Goal: Task Accomplishment & Management: Complete application form

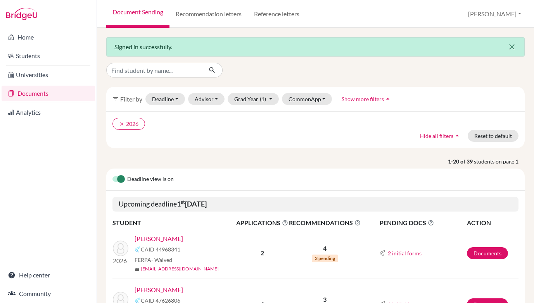
click at [510, 46] on icon "close" at bounding box center [511, 46] width 9 height 9
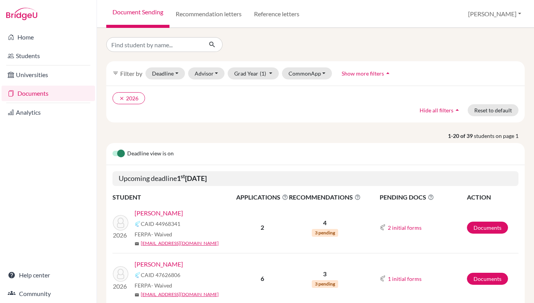
click at [28, 92] on link "Documents" at bounding box center [48, 94] width 93 height 16
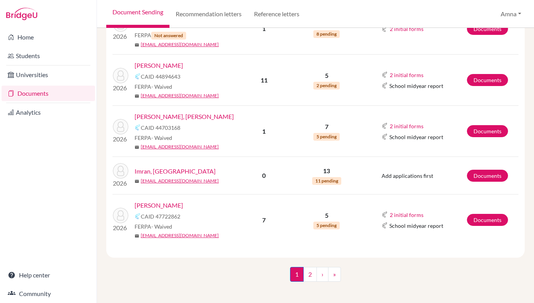
scroll to position [1154, 0]
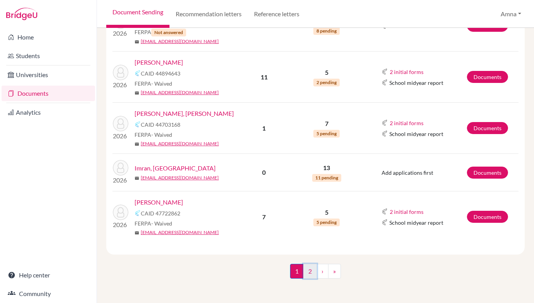
click at [307, 269] on link "2" at bounding box center [310, 271] width 14 height 15
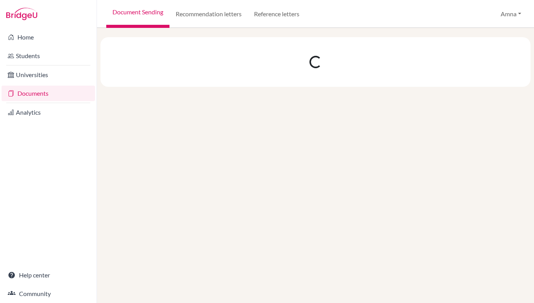
scroll to position [0, 0]
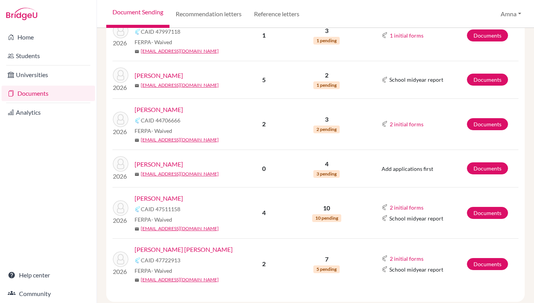
scroll to position [825, 0]
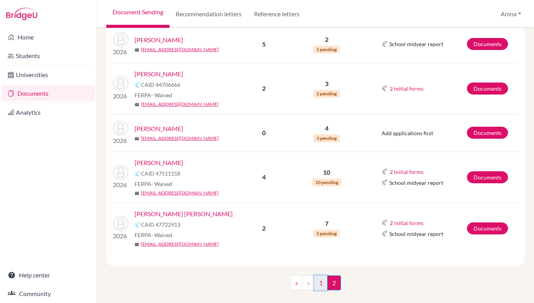
click at [320, 276] on link "1" at bounding box center [321, 283] width 14 height 15
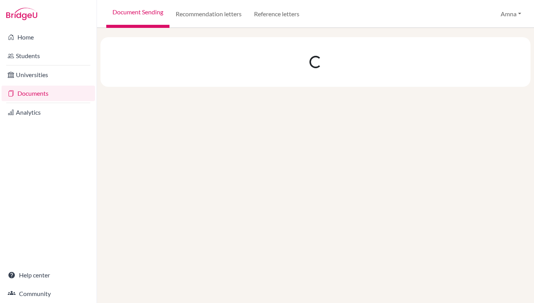
scroll to position [0, 0]
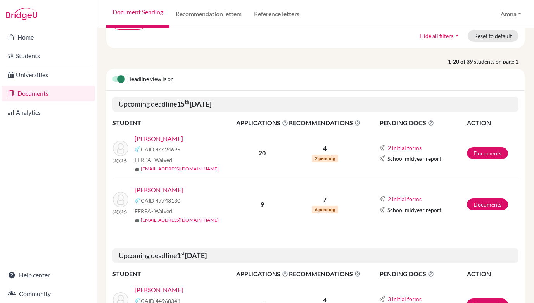
scroll to position [75, 0]
click at [482, 152] on link "Documents" at bounding box center [487, 153] width 41 height 12
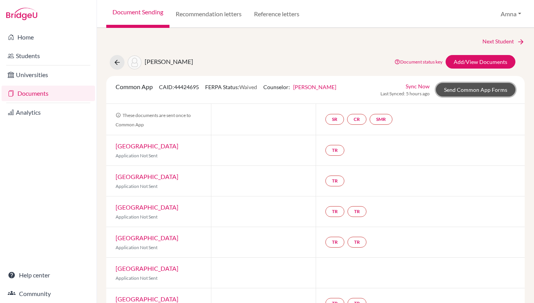
click at [462, 91] on link "Send Common App Forms" at bounding box center [475, 90] width 79 height 14
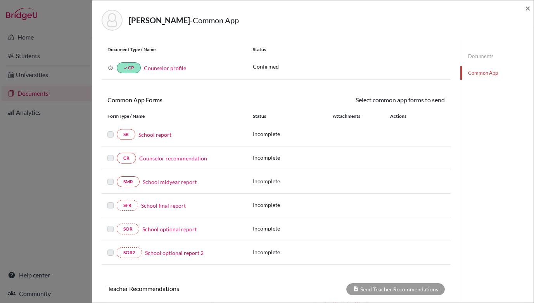
scroll to position [22, 0]
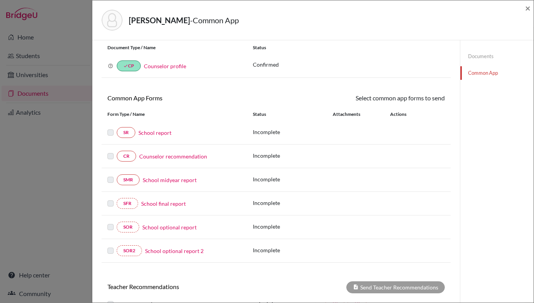
click at [162, 133] on link "School report" at bounding box center [154, 133] width 33 height 8
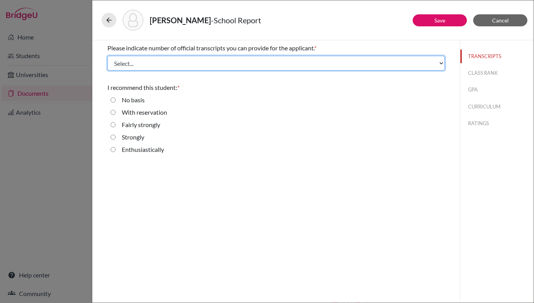
click at [440, 64] on select "Select... 1 2 3 4" at bounding box center [275, 63] width 337 height 15
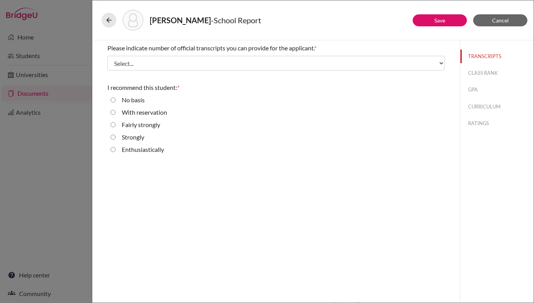
click at [113, 149] on input "Enthusiastically" at bounding box center [112, 149] width 5 height 9
radio input "true"
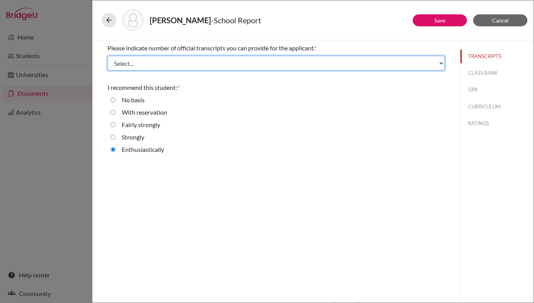
click at [441, 64] on select "Select... 1 2 3 4" at bounding box center [275, 63] width 337 height 15
select select "1"
click at [107, 56] on select "Select... 1 2 3 4" at bounding box center [275, 63] width 337 height 15
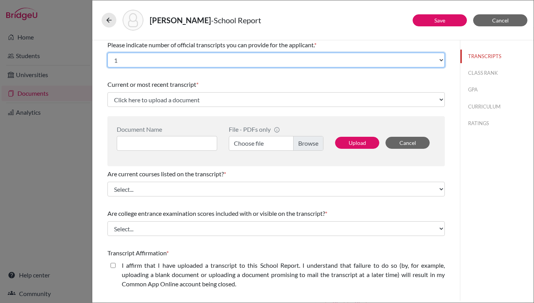
scroll to position [1, 0]
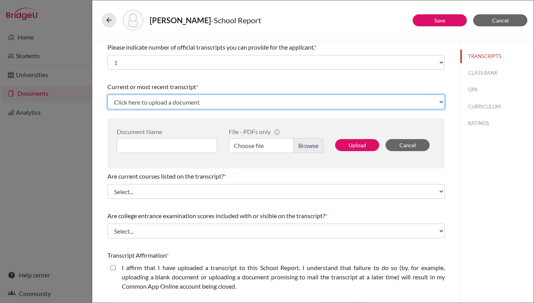
click at [441, 102] on select "Click here to upload a document Upload New File" at bounding box center [275, 102] width 337 height 15
select select "Upload New File"
click at [107, 95] on select "Click here to upload a document Upload New File" at bounding box center [275, 102] width 337 height 15
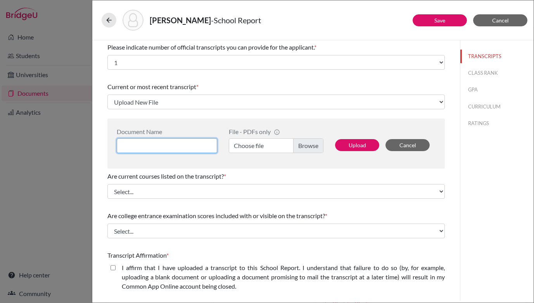
click at [163, 143] on input at bounding box center [167, 145] width 100 height 15
click at [307, 146] on label "Choose file" at bounding box center [276, 145] width 95 height 15
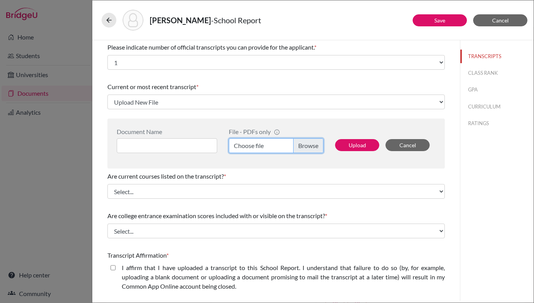
click at [307, 146] on input "Choose file" at bounding box center [276, 145] width 95 height 15
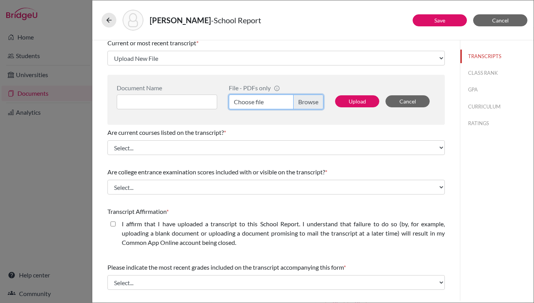
scroll to position [79, 0]
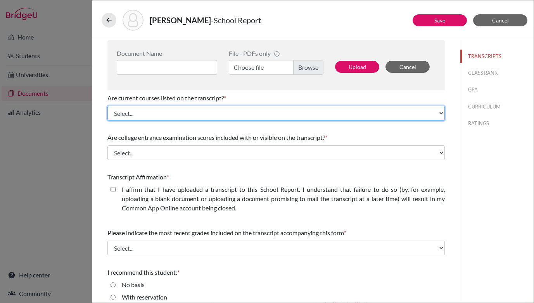
click at [438, 111] on select "Select... Yes No" at bounding box center [275, 113] width 337 height 15
select select "0"
click at [107, 106] on select "Select... Yes No" at bounding box center [275, 113] width 337 height 15
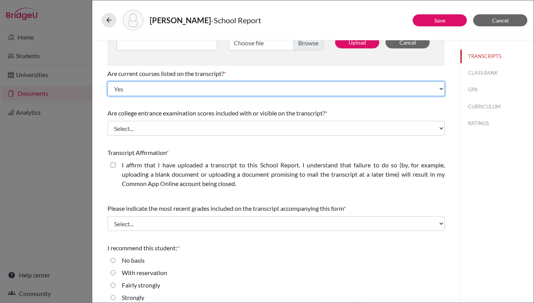
scroll to position [106, 0]
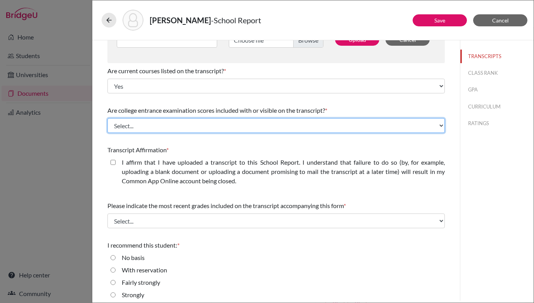
click at [417, 123] on select "Select... Yes No" at bounding box center [275, 125] width 337 height 15
select select "1"
click at [107, 118] on select "Select... Yes No" at bounding box center [275, 125] width 337 height 15
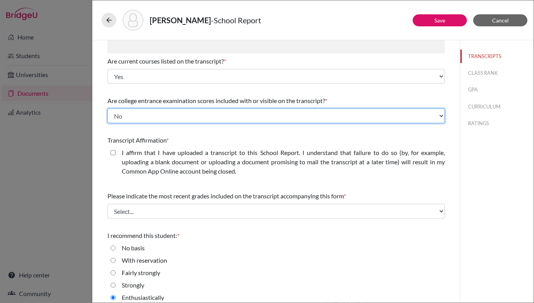
scroll to position [117, 0]
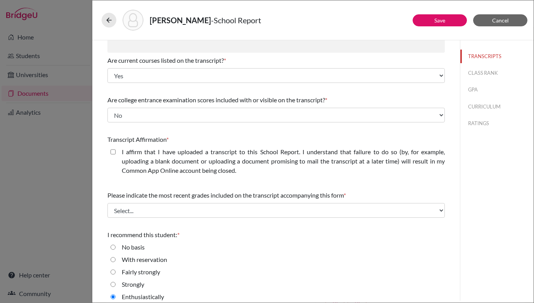
click at [112, 150] on closed\ "I affirm that I have uploaded a transcript to this School Report. I understand …" at bounding box center [112, 151] width 5 height 9
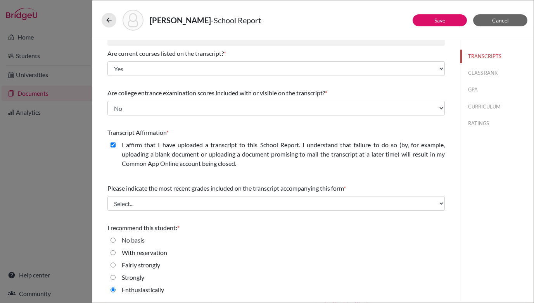
click at [115, 145] on closed\ "I affirm that I have uploaded a transcript to this School Report. I understand …" at bounding box center [112, 144] width 5 height 9
checkbox closed\ "false"
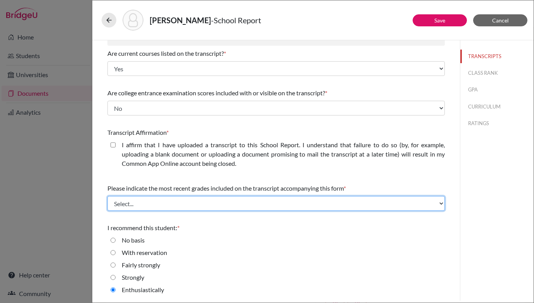
click at [438, 202] on select "Select... Final junior year grades 1st Quarter senior year grades 2nd Quarter/1…" at bounding box center [275, 203] width 337 height 15
select select "0"
click at [107, 196] on select "Select... Final junior year grades 1st Quarter senior year grades 2nd Quarter/1…" at bounding box center [275, 203] width 337 height 15
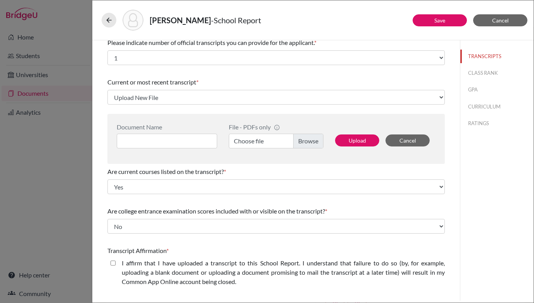
scroll to position [0, 0]
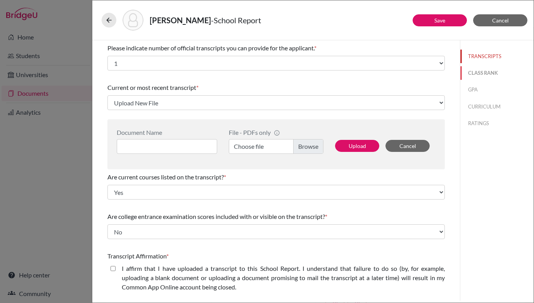
click at [483, 72] on button "CLASS RANK" at bounding box center [496, 73] width 73 height 14
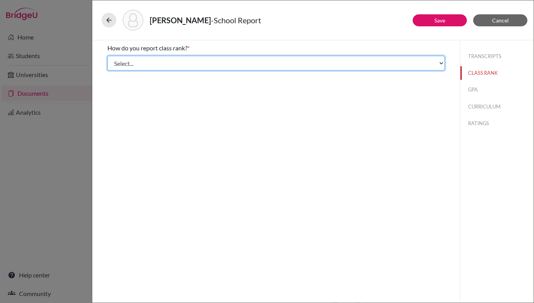
click at [438, 60] on select "Select... Exact Decile Quintile Quartile None" at bounding box center [275, 63] width 337 height 15
select select "5"
click at [107, 56] on select "Select... Exact Decile Quintile Quartile None" at bounding box center [275, 63] width 337 height 15
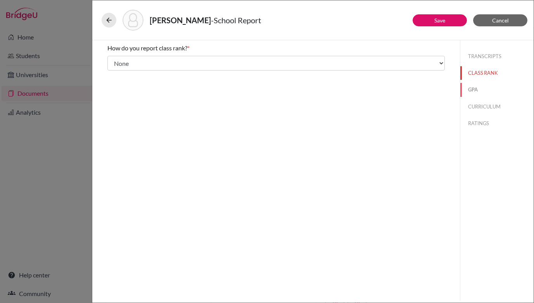
click at [473, 88] on button "GPA" at bounding box center [496, 90] width 73 height 14
click at [112, 60] on input "Yes" at bounding box center [112, 60] width 5 height 9
radio input "true"
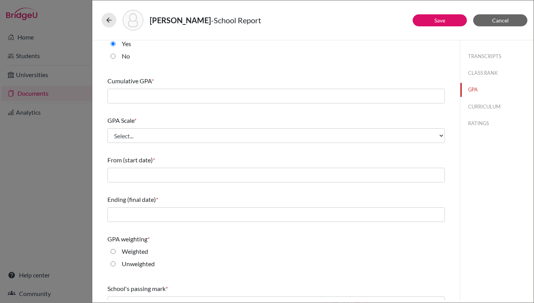
scroll to position [17, 0]
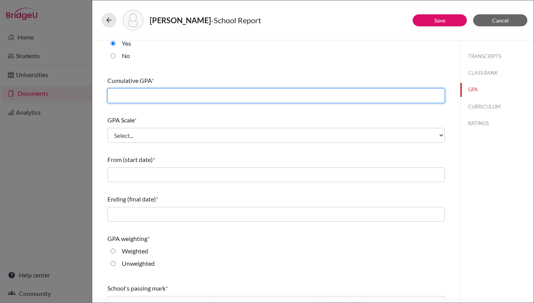
click at [210, 95] on input "text" at bounding box center [275, 95] width 337 height 15
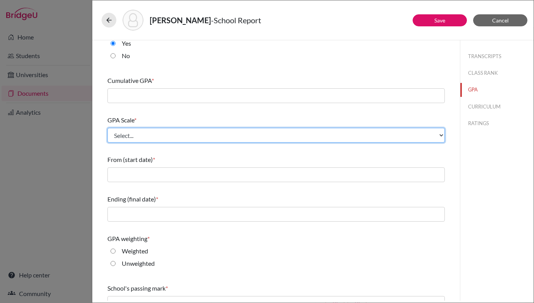
click at [442, 135] on select "Select... 4 5 6 7 8 9 10 11 12 13 14 15 16 17 18 19 20 100" at bounding box center [275, 135] width 337 height 15
click at [442, 136] on select "Select... 4 5 6 7 8 9 10 11 12 13 14 15 16 17 18 19 20 100" at bounding box center [275, 135] width 337 height 15
select select "4"
click at [107, 128] on select "Select... 4 5 6 7 8 9 10 11 12 13 14 15 16 17 18 19 20 100" at bounding box center [275, 135] width 337 height 15
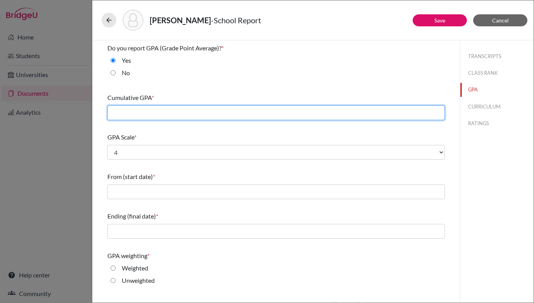
click at [355, 114] on input "text" at bounding box center [275, 112] width 337 height 15
type input "4.2"
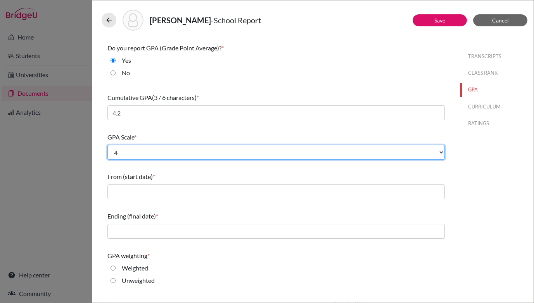
click at [441, 153] on select "Select... 4 5 6 7 8 9 10 11 12 13 14 15 16 17 18 19 20 100" at bounding box center [275, 152] width 337 height 15
click at [107, 145] on select "Select... 4 5 6 7 8 9 10 11 12 13 14 15 16 17 18 19 20 100" at bounding box center [275, 152] width 337 height 15
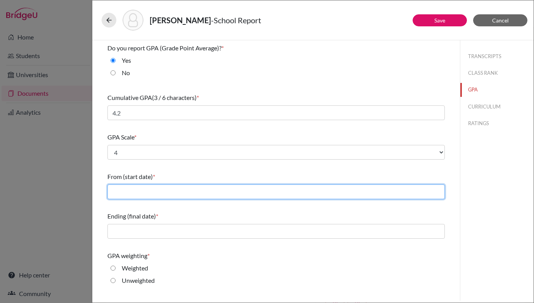
click at [399, 191] on input "text" at bounding box center [275, 191] width 337 height 15
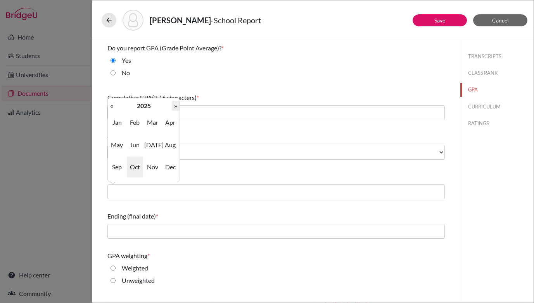
click at [176, 108] on th "»" at bounding box center [176, 106] width 8 height 10
click at [113, 107] on th "«" at bounding box center [112, 106] width 8 height 10
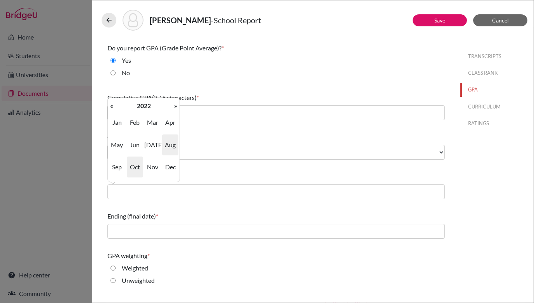
click at [172, 145] on span "Aug" at bounding box center [170, 144] width 16 height 21
type input "08/2022"
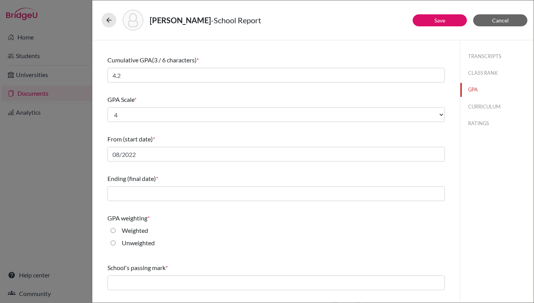
scroll to position [63, 0]
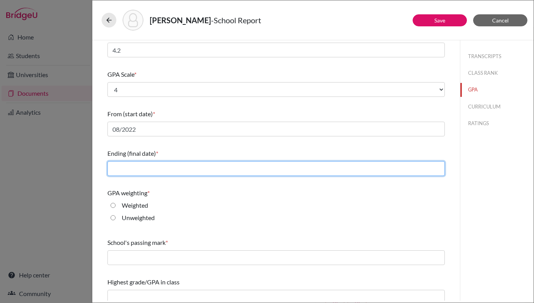
click at [306, 167] on input "text" at bounding box center [275, 168] width 337 height 15
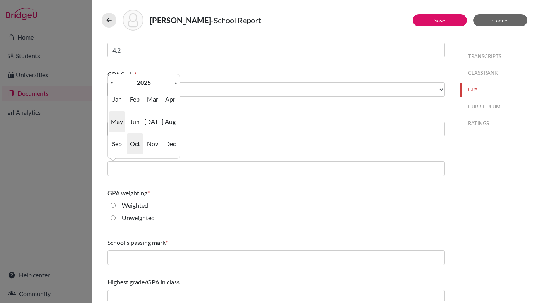
click at [119, 120] on span "May" at bounding box center [117, 121] width 16 height 21
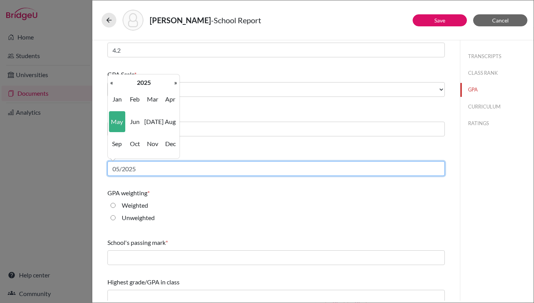
click at [144, 167] on input "05/2025" at bounding box center [275, 168] width 337 height 15
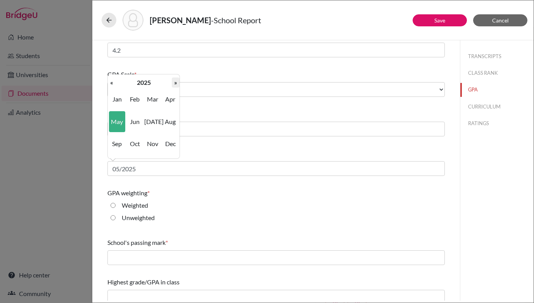
click at [174, 82] on th "»" at bounding box center [176, 83] width 8 height 10
click at [115, 122] on span "May" at bounding box center [117, 121] width 16 height 21
type input "05/2026"
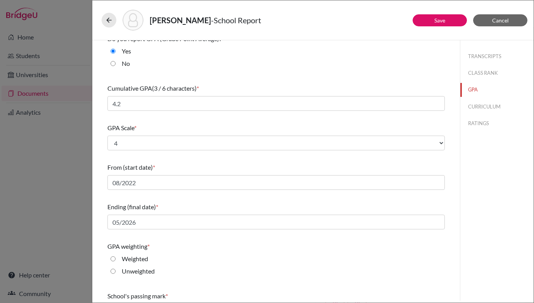
scroll to position [0, 0]
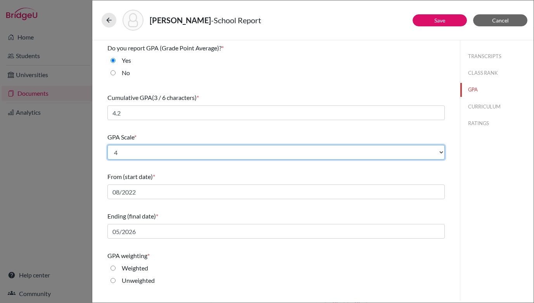
click at [441, 150] on select "Select... 4 5 6 7 8 9 10 11 12 13 14 15 16 17 18 19 20 100" at bounding box center [275, 152] width 337 height 15
select select "5"
click at [107, 145] on select "Select... 4 5 6 7 8 9 10 11 12 13 14 15 16 17 18 19 20 100" at bounding box center [275, 152] width 337 height 15
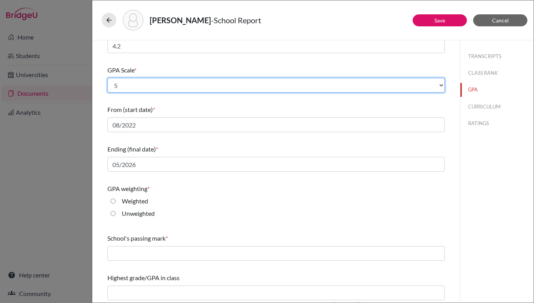
scroll to position [70, 0]
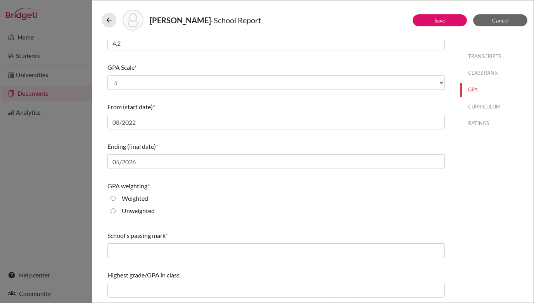
click at [112, 197] on input "Weighted" at bounding box center [112, 198] width 5 height 9
radio input "true"
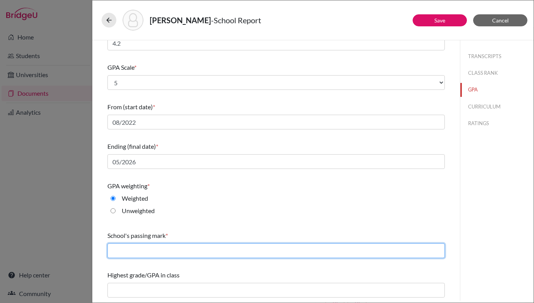
click at [213, 251] on input "text" at bounding box center [275, 250] width 337 height 15
type input "60"
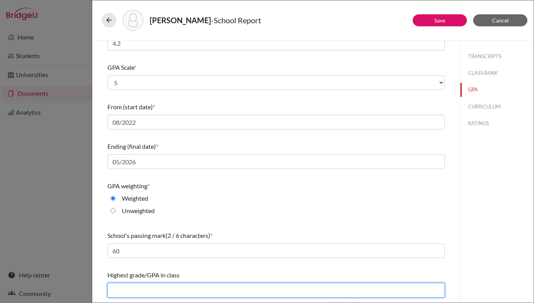
click at [200, 289] on input "text" at bounding box center [275, 290] width 337 height 15
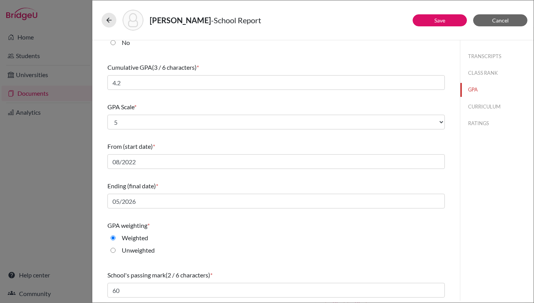
scroll to position [0, 0]
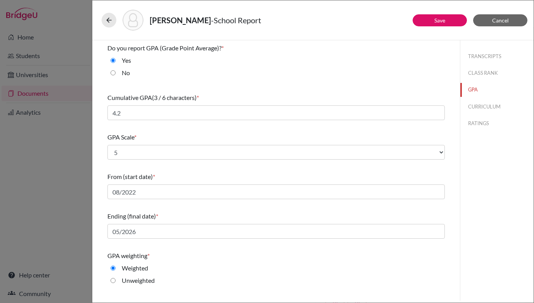
type input "4.21"
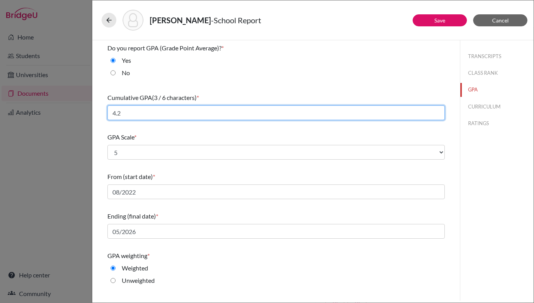
click at [199, 110] on input "4.2" at bounding box center [275, 112] width 337 height 15
type input "4"
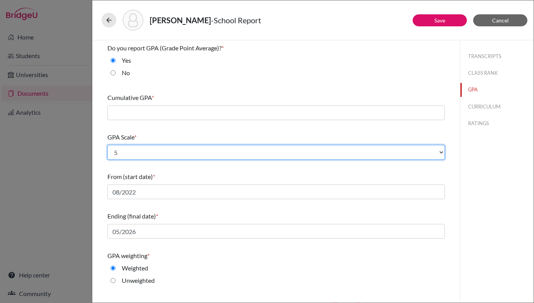
click at [441, 151] on select "Select... 4 5 6 7 8 9 10 11 12 13 14 15 16 17 18 19 20 100" at bounding box center [275, 152] width 337 height 15
select select "4"
click at [107, 145] on select "Select... 4 5 6 7 8 9 10 11 12 13 14 15 16 17 18 19 20 100" at bounding box center [275, 152] width 337 height 15
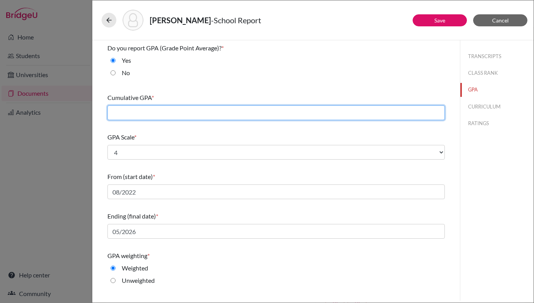
click at [288, 110] on input "text" at bounding box center [275, 112] width 337 height 15
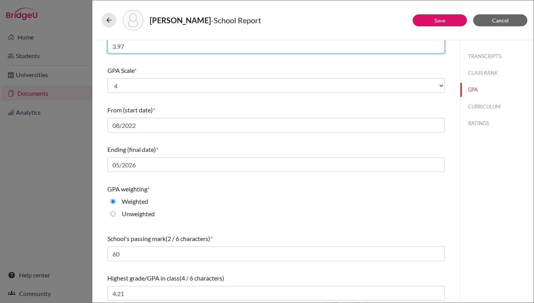
scroll to position [70, 0]
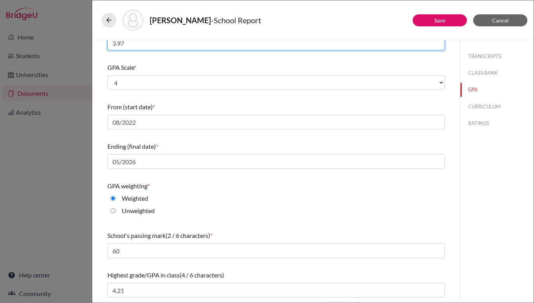
type input "3.97"
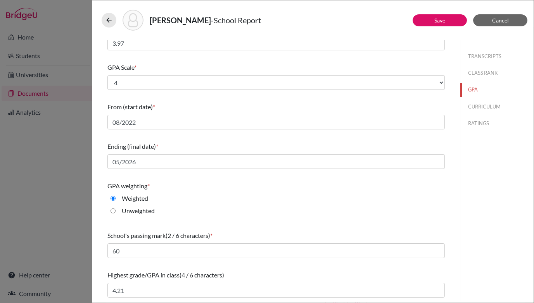
click at [113, 210] on input "Unweighted" at bounding box center [112, 210] width 5 height 9
radio input "true"
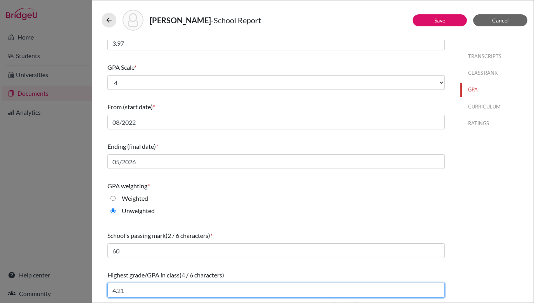
click at [130, 291] on input "4.21" at bounding box center [275, 290] width 337 height 15
type input "4"
type input "3.97"
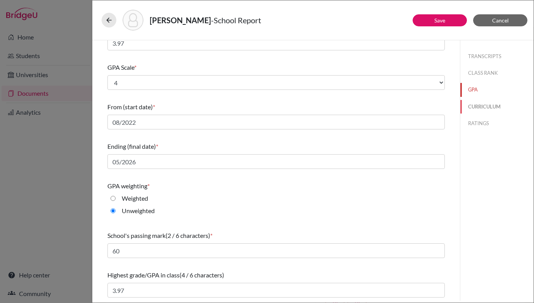
click at [490, 107] on button "CURRICULUM" at bounding box center [496, 107] width 73 height 14
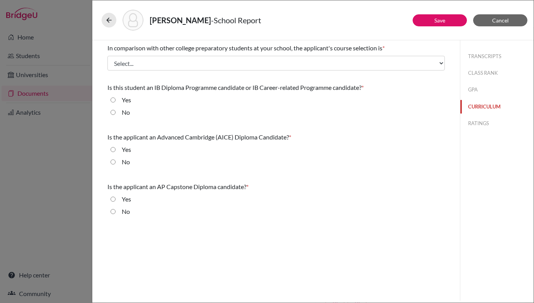
scroll to position [0, 0]
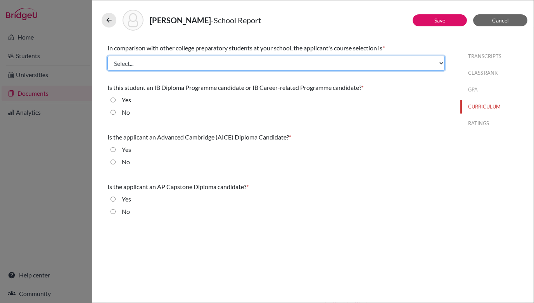
click at [443, 63] on select "Select... Less than demanding Average Demanding Very demanding Most demanding P…" at bounding box center [275, 63] width 337 height 15
click at [107, 56] on select "Select... Less than demanding Average Demanding Very demanding Most demanding P…" at bounding box center [275, 63] width 337 height 15
click at [441, 62] on select "Select... Less than demanding Average Demanding Very demanding Most demanding P…" at bounding box center [275, 63] width 337 height 15
click at [107, 56] on select "Select... Less than demanding Average Demanding Very demanding Most demanding P…" at bounding box center [275, 63] width 337 height 15
click at [443, 61] on select "Select... Less than demanding Average Demanding Very demanding Most demanding P…" at bounding box center [275, 63] width 337 height 15
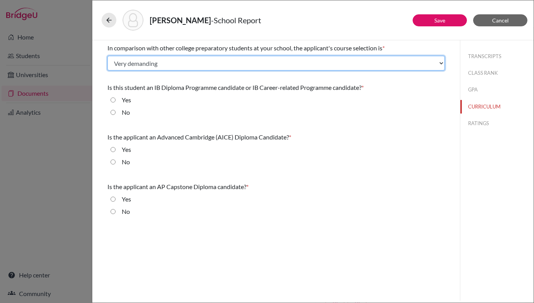
select select "4"
click at [107, 56] on select "Select... Less than demanding Average Demanding Very demanding Most demanding P…" at bounding box center [275, 63] width 337 height 15
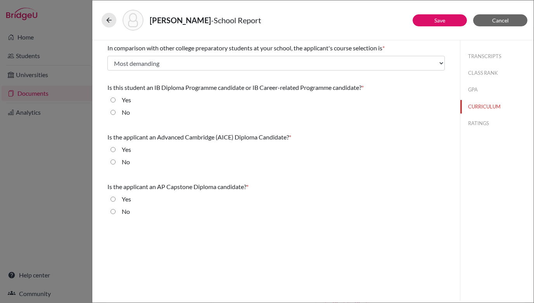
click at [112, 111] on input "No" at bounding box center [112, 112] width 5 height 9
radio input "true"
click at [113, 164] on input "No" at bounding box center [112, 161] width 5 height 9
radio input "true"
click at [112, 198] on input "Yes" at bounding box center [112, 199] width 5 height 9
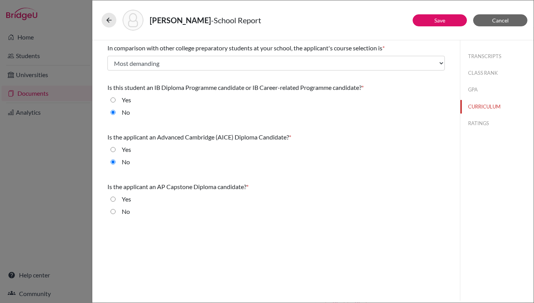
radio input "true"
click at [112, 210] on input "No" at bounding box center [112, 211] width 5 height 9
radio input "true"
click at [475, 123] on button "RATINGS" at bounding box center [496, 124] width 73 height 14
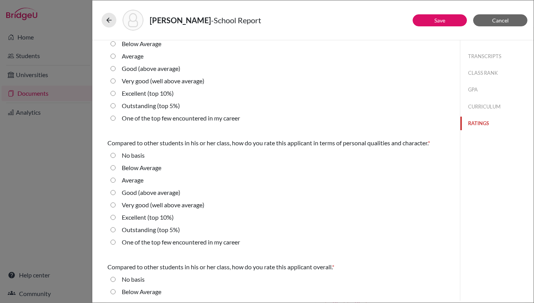
scroll to position [147, 0]
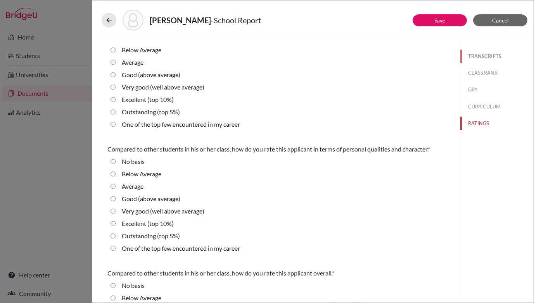
click at [494, 56] on button "TRANSCRIPTS" at bounding box center [496, 57] width 73 height 14
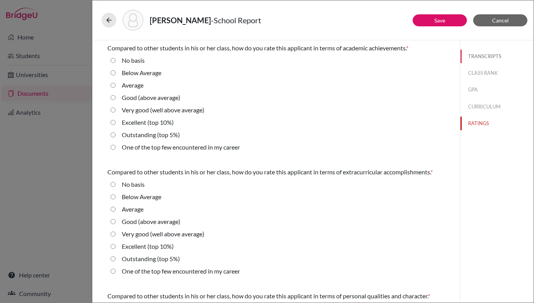
select select "0"
select select "1"
select select "0"
select select "1"
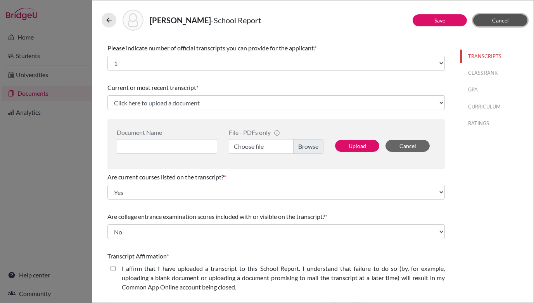
click at [505, 21] on span "Cancel" at bounding box center [500, 20] width 17 height 7
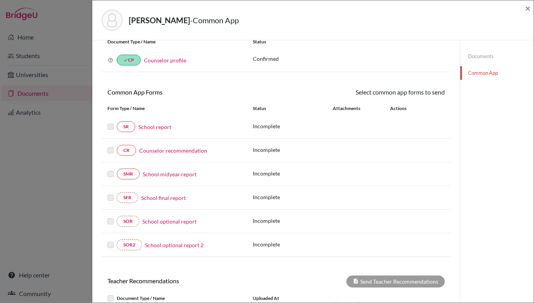
scroll to position [29, 0]
click at [183, 148] on link "Counselor recommendation" at bounding box center [173, 150] width 68 height 8
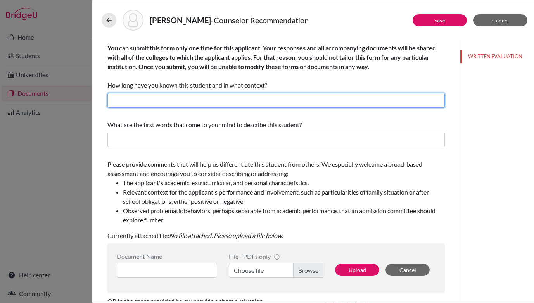
click at [202, 96] on input "text" at bounding box center [275, 100] width 337 height 15
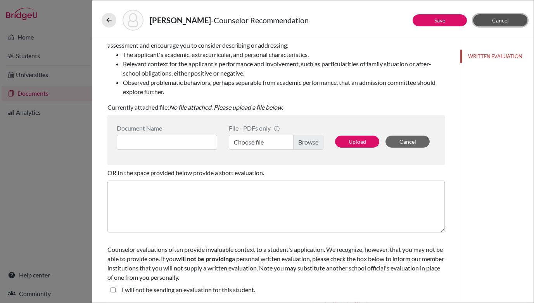
click at [494, 20] on span "Cancel" at bounding box center [500, 20] width 17 height 7
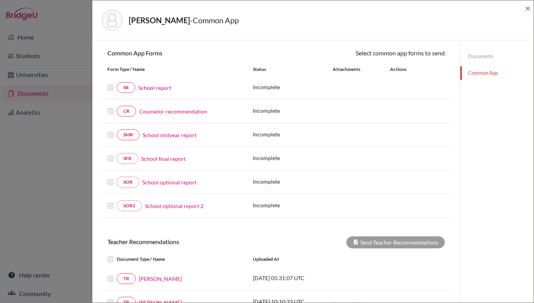
scroll to position [66, 0]
click at [165, 89] on link "School report" at bounding box center [154, 88] width 33 height 8
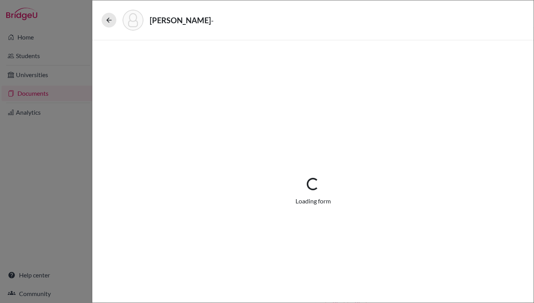
select select "1"
select select "0"
select select "1"
select select "0"
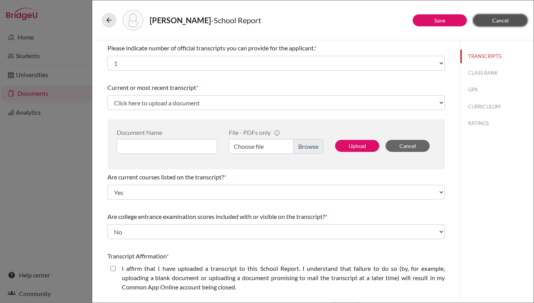
click at [499, 17] on span "Cancel" at bounding box center [500, 20] width 17 height 7
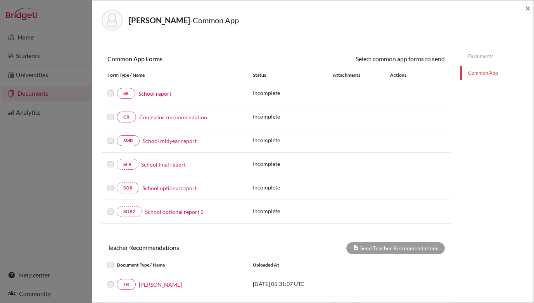
scroll to position [66, 0]
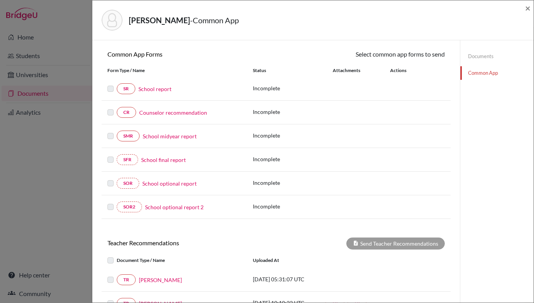
click at [176, 184] on link "School optional report" at bounding box center [169, 183] width 54 height 8
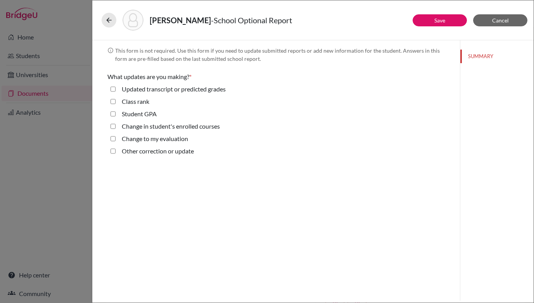
click at [112, 89] on grades "Updated transcript or predicted grades" at bounding box center [112, 88] width 5 height 9
click at [113, 88] on grades "Updated transcript or predicted grades" at bounding box center [112, 88] width 5 height 9
checkbox grades "false"
click at [136, 102] on label "Class rank" at bounding box center [136, 101] width 28 height 9
click at [115, 102] on rank "Class rank" at bounding box center [112, 101] width 5 height 9
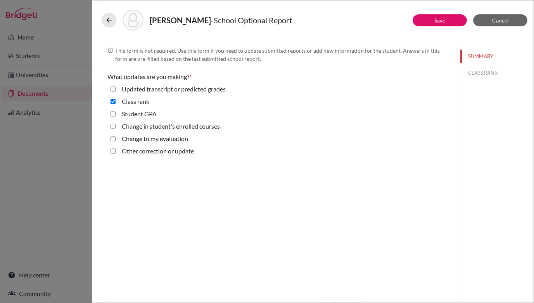
click at [114, 102] on rank "Class rank" at bounding box center [112, 101] width 5 height 9
checkbox rank "false"
click at [503, 20] on span "Cancel" at bounding box center [500, 20] width 17 height 7
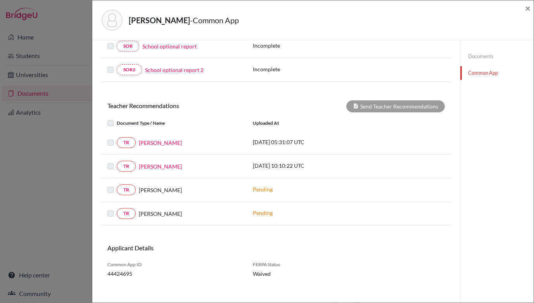
scroll to position [209, 0]
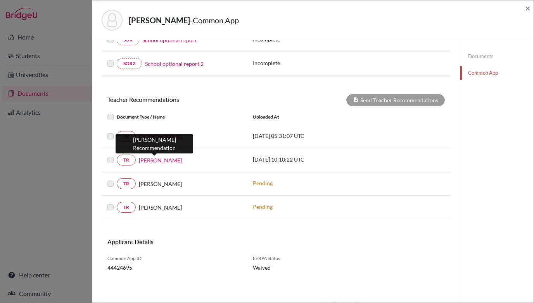
click at [164, 161] on link "[PERSON_NAME]" at bounding box center [160, 160] width 43 height 8
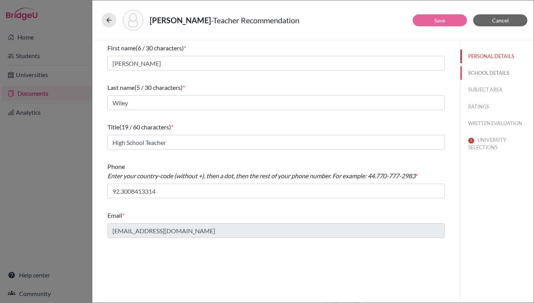
click at [491, 73] on button "SCHOOL DETAILS" at bounding box center [496, 73] width 73 height 14
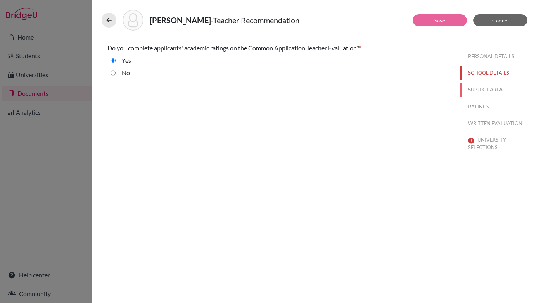
click at [482, 88] on button "SUBJECT AREA" at bounding box center [496, 90] width 73 height 14
select select "1"
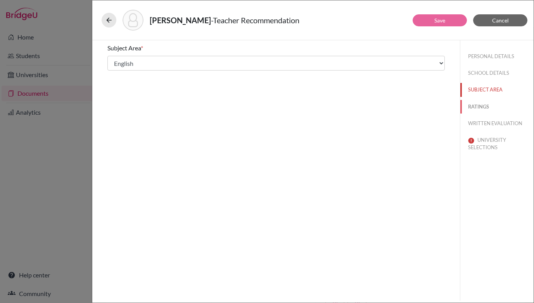
click at [483, 105] on button "RATINGS" at bounding box center [496, 107] width 73 height 14
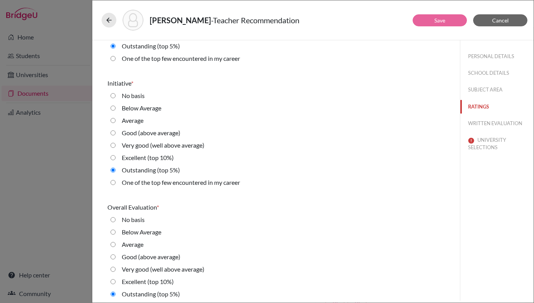
scroll to position [1700, 0]
click at [477, 124] on button "WRITTEN EVALUATION" at bounding box center [496, 124] width 73 height 14
radio basis "true"
radio average\) "true"
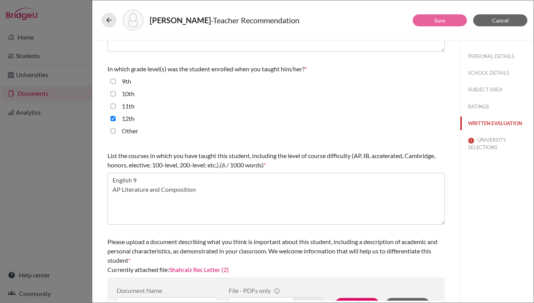
scroll to position [187, 0]
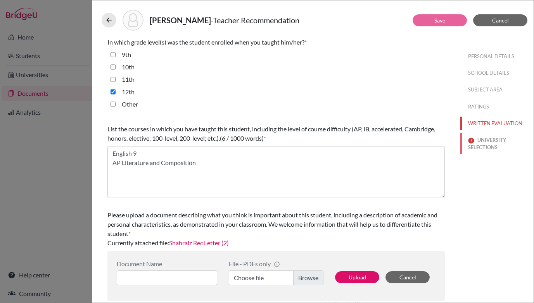
click at [486, 144] on button "UNIVERSITY SELECTIONS" at bounding box center [496, 143] width 73 height 21
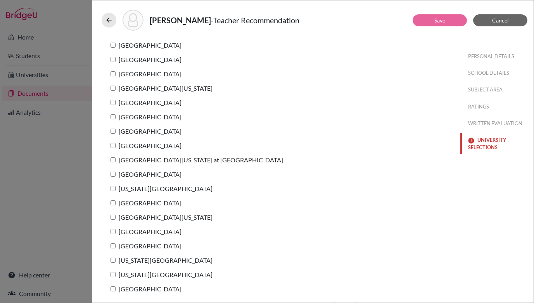
scroll to position [0, 0]
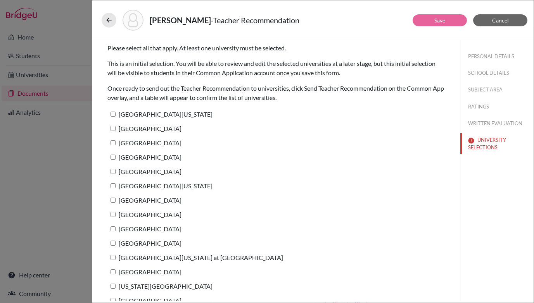
click at [112, 115] on input "University of Texas at Austin" at bounding box center [112, 114] width 5 height 5
checkbox input "false"
click at [489, 17] on button "Cancel" at bounding box center [500, 20] width 54 height 12
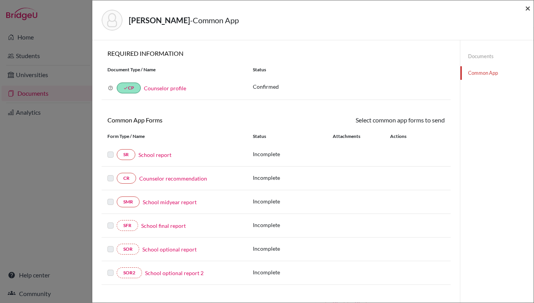
click at [528, 9] on span "×" at bounding box center [527, 7] width 5 height 11
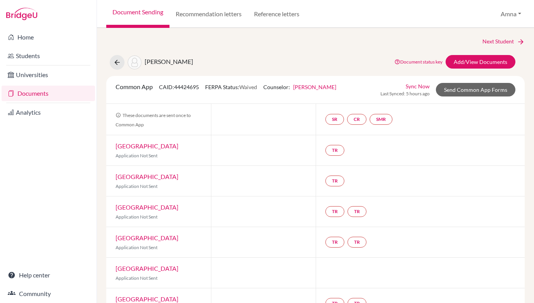
click at [42, 96] on link "Documents" at bounding box center [48, 94] width 93 height 16
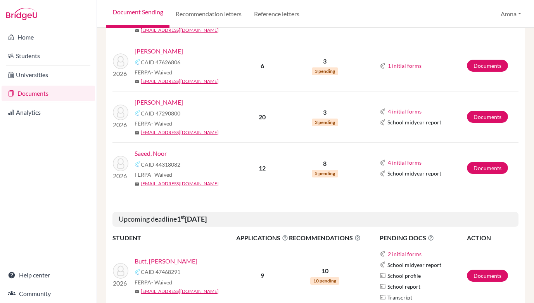
scroll to position [366, 0]
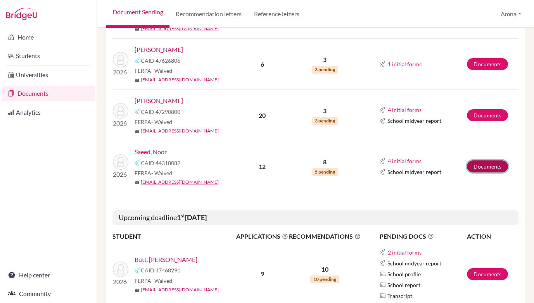
click at [486, 162] on link "Documents" at bounding box center [487, 166] width 41 height 12
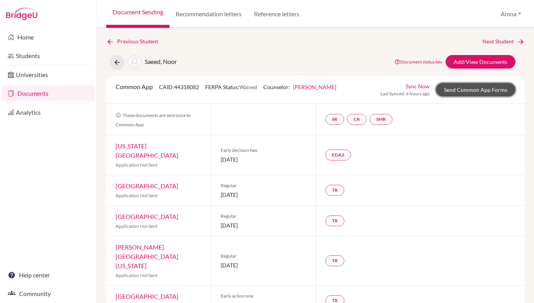
click at [470, 90] on link "Send Common App Forms" at bounding box center [475, 90] width 79 height 14
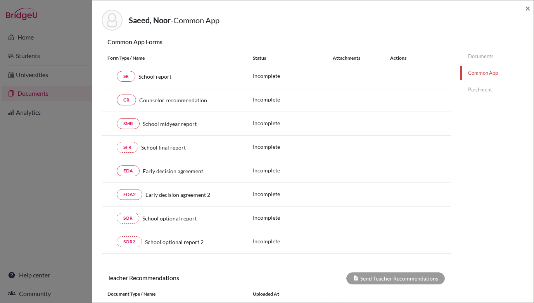
scroll to position [23, 0]
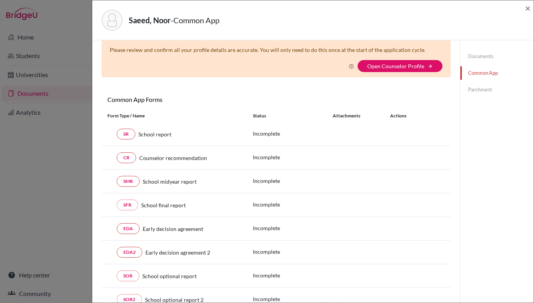
click at [476, 90] on link "Parchment" at bounding box center [496, 90] width 73 height 14
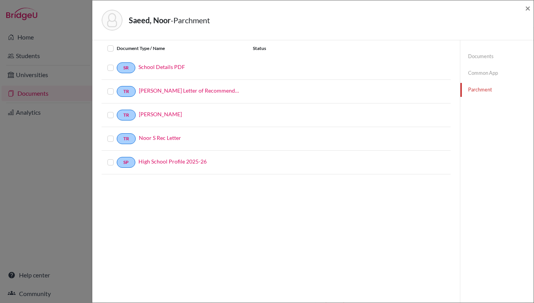
click at [117, 63] on label at bounding box center [117, 63] width 0 height 0
click at [0, 0] on input "checkbox" at bounding box center [0, 0] width 0 height 0
click at [117, 87] on label at bounding box center [117, 87] width 0 height 0
click at [0, 0] on input "checkbox" at bounding box center [0, 0] width 0 height 0
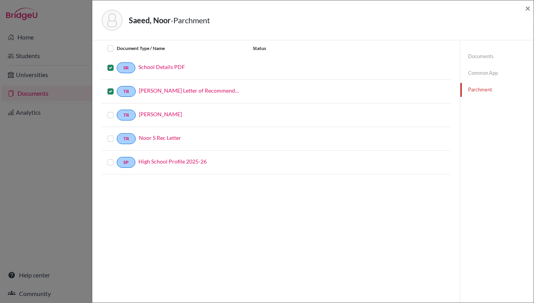
click at [117, 134] on label at bounding box center [117, 134] width 0 height 0
click at [0, 0] on input "checkbox" at bounding box center [0, 0] width 0 height 0
click at [117, 158] on label at bounding box center [117, 158] width 0 height 0
click at [0, 0] on input "checkbox" at bounding box center [0, 0] width 0 height 0
click at [156, 114] on link "[PERSON_NAME]" at bounding box center [160, 114] width 43 height 8
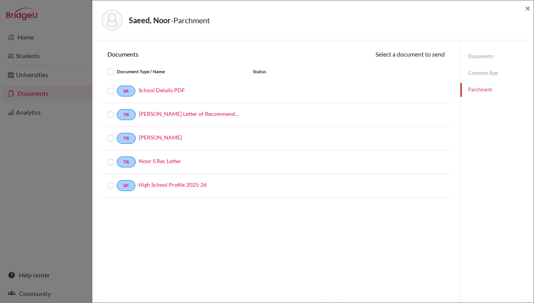
click at [117, 86] on label at bounding box center [117, 86] width 0 height 0
click at [0, 0] on input "checkbox" at bounding box center [0, 0] width 0 height 0
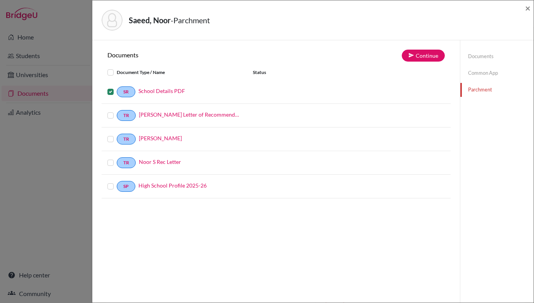
click at [117, 111] on label at bounding box center [117, 111] width 0 height 0
click at [0, 0] on input "checkbox" at bounding box center [0, 0] width 0 height 0
click at [117, 134] on label at bounding box center [117, 134] width 0 height 0
click at [0, 0] on input "checkbox" at bounding box center [0, 0] width 0 height 0
click at [117, 158] on label at bounding box center [117, 158] width 0 height 0
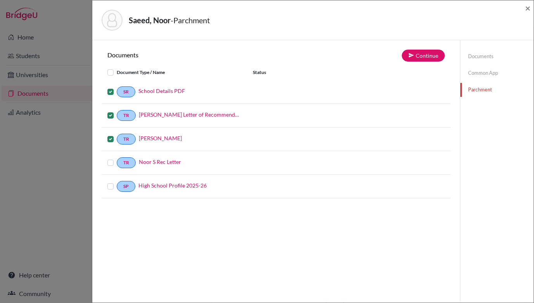
click at [0, 0] on input "checkbox" at bounding box center [0, 0] width 0 height 0
click at [117, 182] on label at bounding box center [117, 182] width 0 height 0
click at [0, 0] on input "checkbox" at bounding box center [0, 0] width 0 height 0
click at [413, 53] on icon at bounding box center [411, 55] width 6 height 6
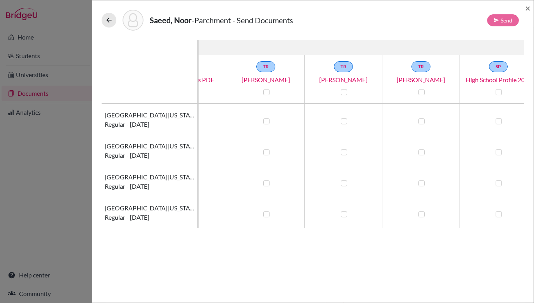
scroll to position [0, 62]
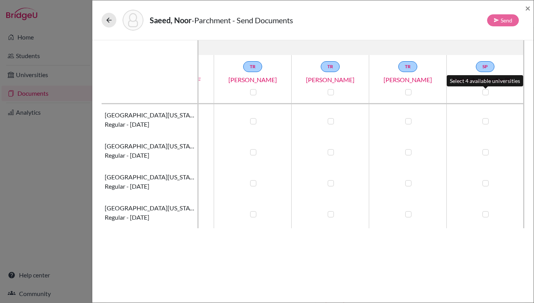
click at [485, 93] on label at bounding box center [485, 92] width 6 height 6
click at [485, 93] on input "checkbox" at bounding box center [483, 92] width 6 height 8
checkbox input "true"
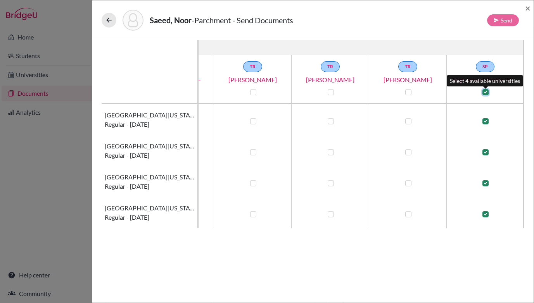
checkbox input "true"
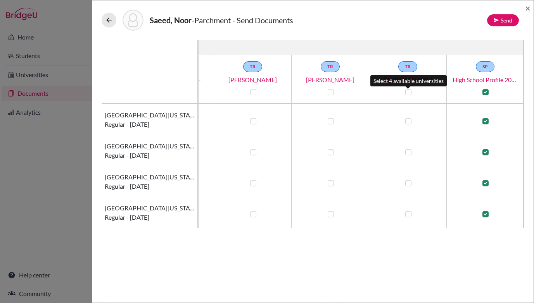
click at [407, 93] on label at bounding box center [408, 92] width 6 height 6
click at [407, 93] on input "checkbox" at bounding box center [406, 92] width 6 height 8
checkbox input "true"
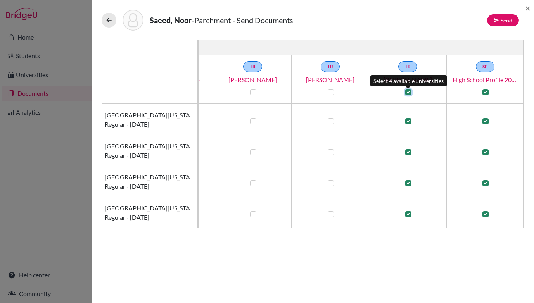
checkbox input "true"
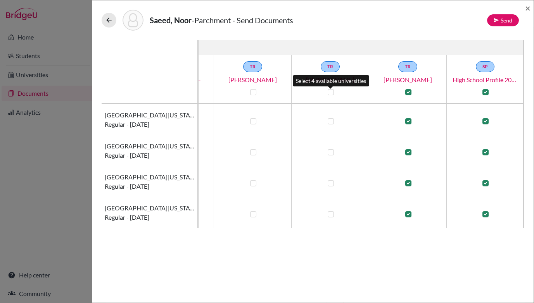
click at [329, 92] on label at bounding box center [330, 92] width 6 height 6
click at [329, 92] on input "checkbox" at bounding box center [329, 92] width 6 height 8
checkbox input "true"
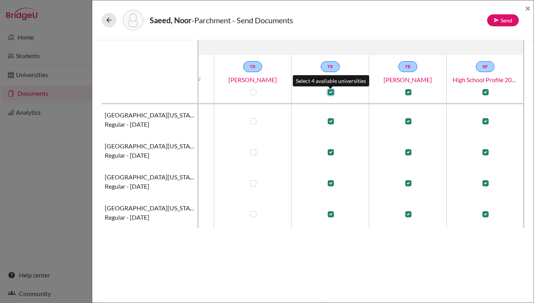
checkbox input "true"
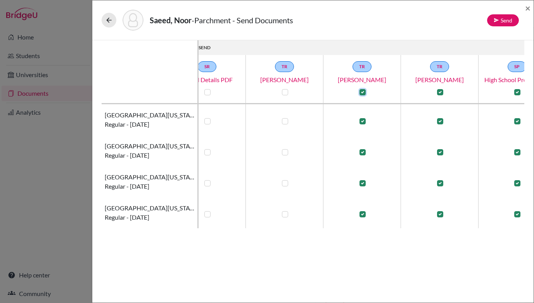
scroll to position [0, 0]
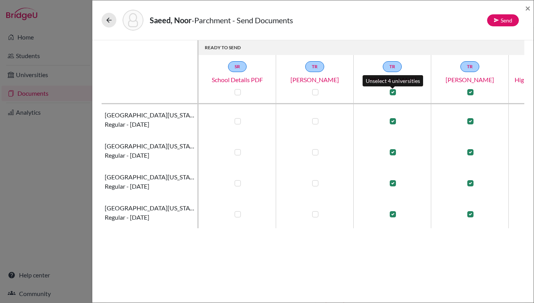
click at [392, 92] on label at bounding box center [392, 92] width 6 height 6
click at [392, 92] on input "checkbox" at bounding box center [391, 92] width 6 height 8
checkbox input "false"
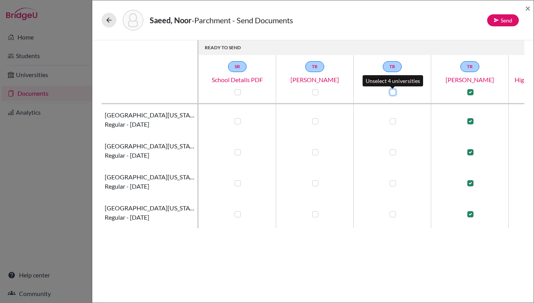
checkbox input "false"
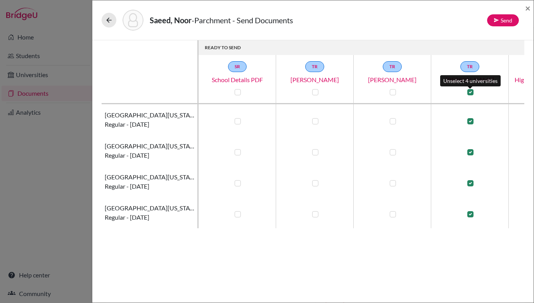
click at [470, 91] on label at bounding box center [470, 92] width 6 height 6
click at [470, 91] on input "checkbox" at bounding box center [468, 92] width 6 height 8
checkbox input "false"
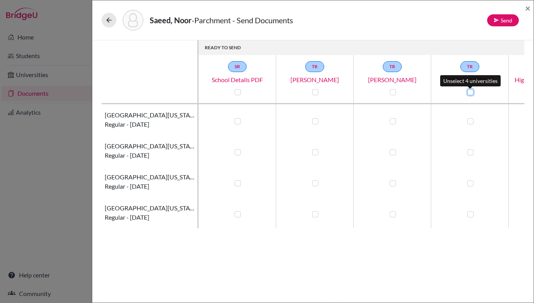
checkbox input "false"
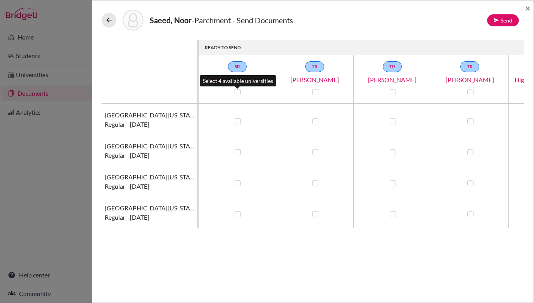
click at [239, 92] on label at bounding box center [237, 92] width 6 height 6
click at [239, 92] on input "checkbox" at bounding box center [236, 92] width 6 height 8
checkbox input "true"
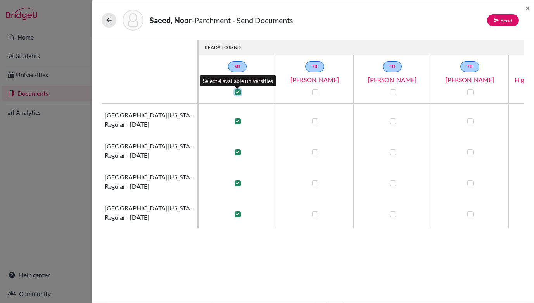
checkbox input "true"
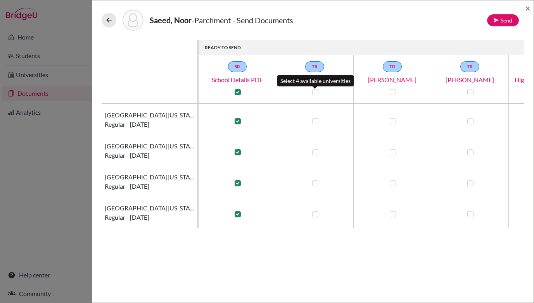
click at [315, 91] on label at bounding box center [315, 92] width 6 height 6
click at [315, 91] on input "checkbox" at bounding box center [313, 92] width 6 height 8
checkbox input "true"
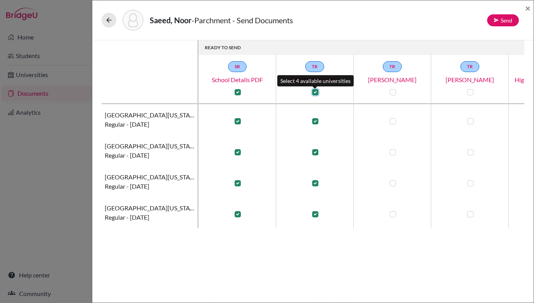
checkbox input "true"
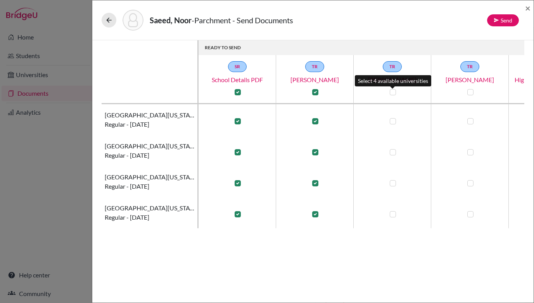
click at [391, 91] on label at bounding box center [392, 92] width 6 height 6
click at [391, 91] on input "checkbox" at bounding box center [391, 92] width 6 height 8
checkbox input "true"
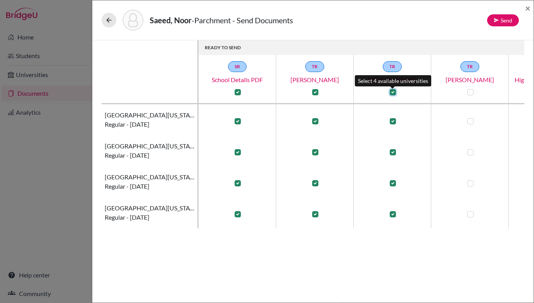
checkbox input "true"
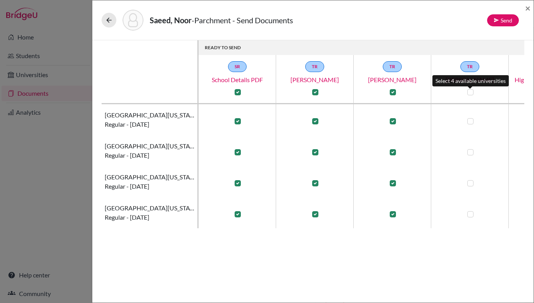
click at [469, 90] on label at bounding box center [470, 92] width 6 height 6
click at [469, 90] on input "checkbox" at bounding box center [468, 92] width 6 height 8
checkbox input "true"
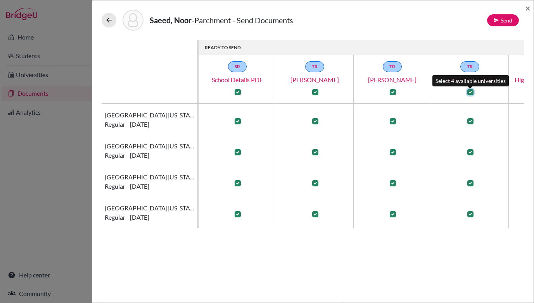
checkbox input "true"
click at [527, 7] on span "×" at bounding box center [527, 7] width 5 height 11
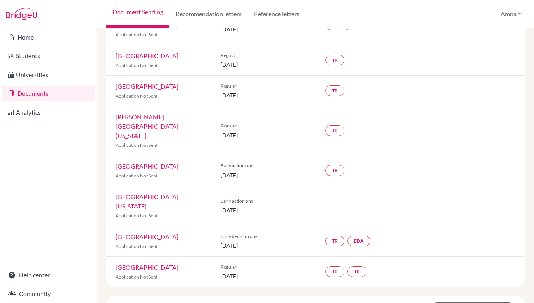
scroll to position [133, 0]
